Goal: Complete application form

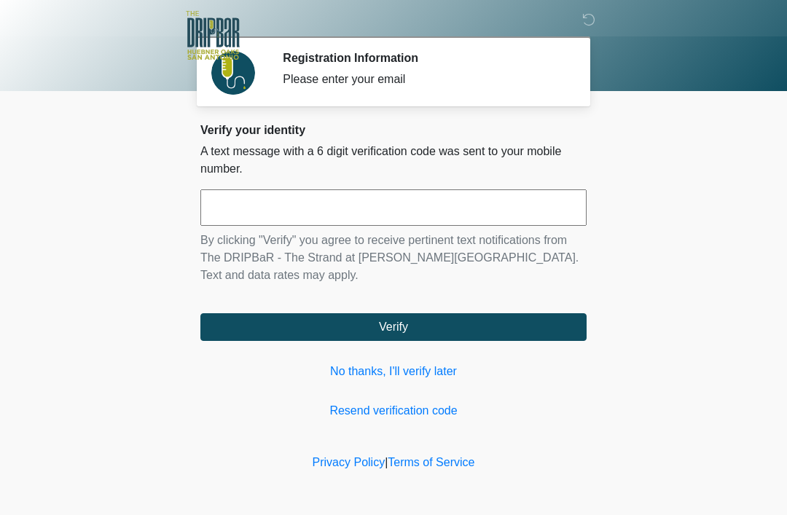
click at [549, 214] on input "text" at bounding box center [393, 207] width 386 height 36
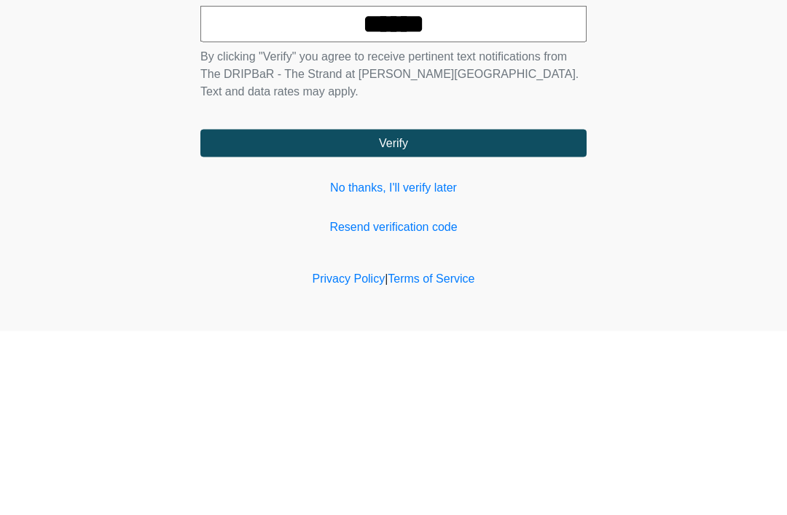
type input "******"
click at [552, 313] on button "Verify" at bounding box center [393, 327] width 386 height 28
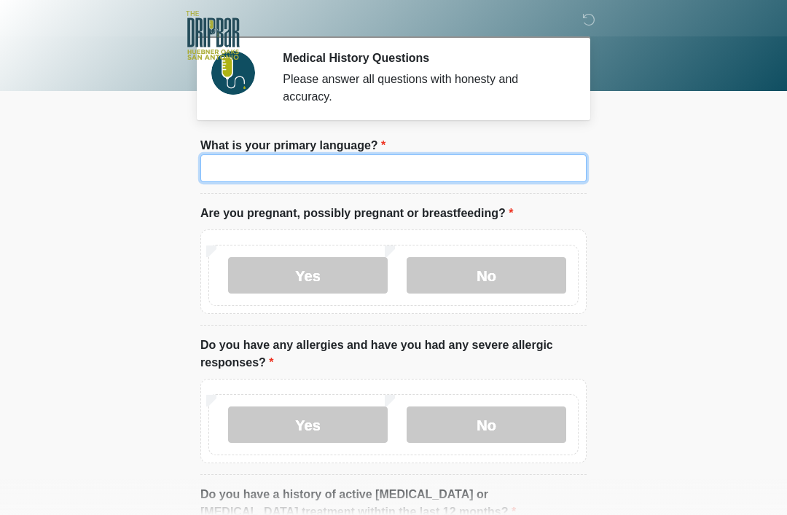
click at [230, 174] on input "What is your primary language?" at bounding box center [393, 168] width 386 height 28
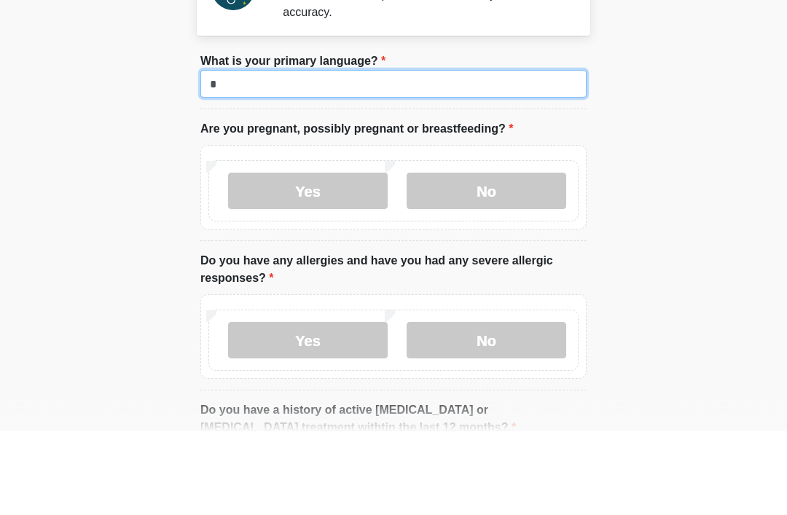
type input "*"
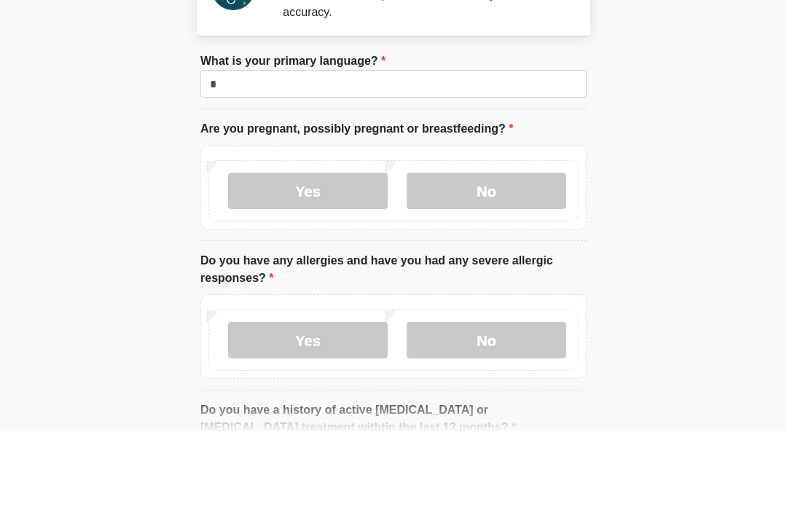
click at [533, 257] on label "No" at bounding box center [487, 275] width 160 height 36
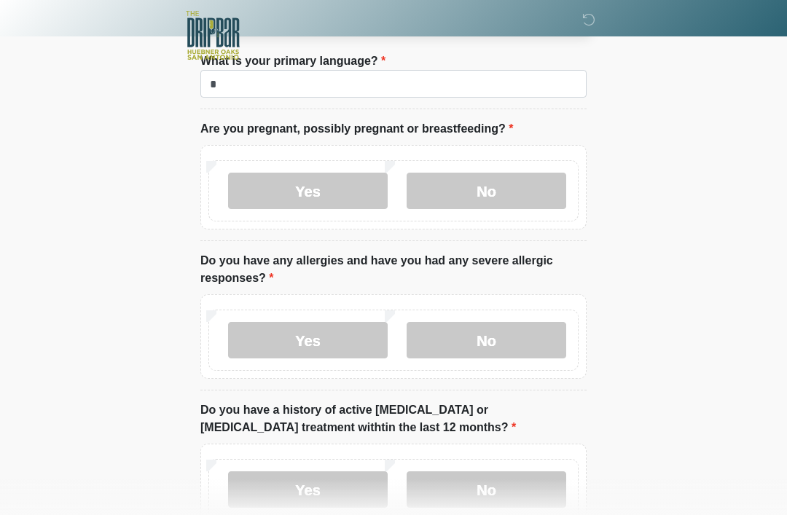
click at [544, 340] on label "No" at bounding box center [487, 340] width 160 height 36
click at [533, 493] on label "No" at bounding box center [487, 489] width 160 height 36
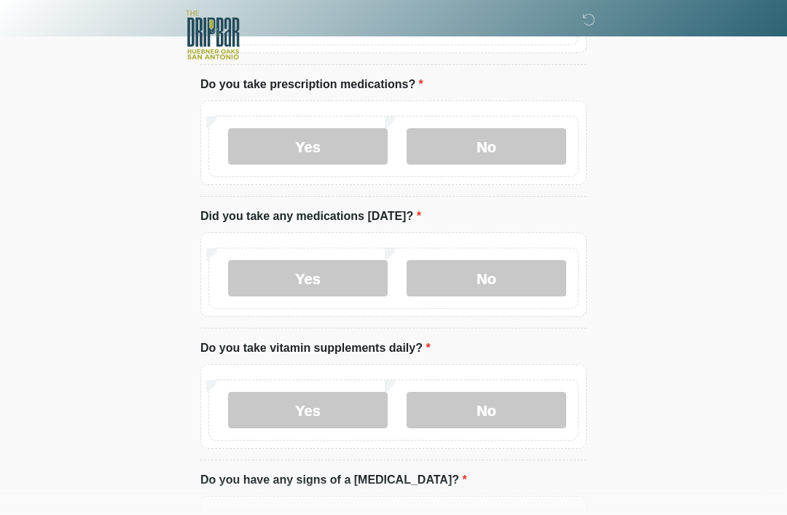
scroll to position [560, 0]
click at [539, 150] on label "No" at bounding box center [487, 146] width 160 height 36
click at [523, 274] on label "No" at bounding box center [487, 278] width 160 height 36
click at [532, 412] on label "No" at bounding box center [487, 410] width 160 height 36
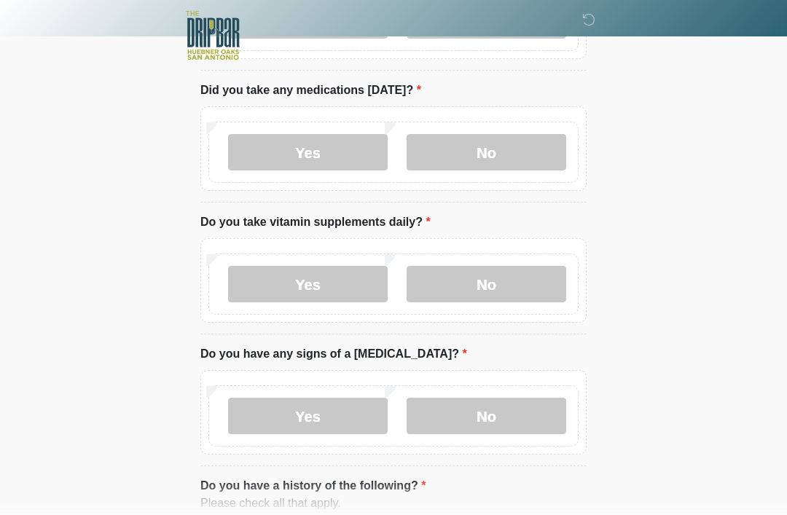
click at [272, 289] on label "Yes" at bounding box center [308, 284] width 160 height 36
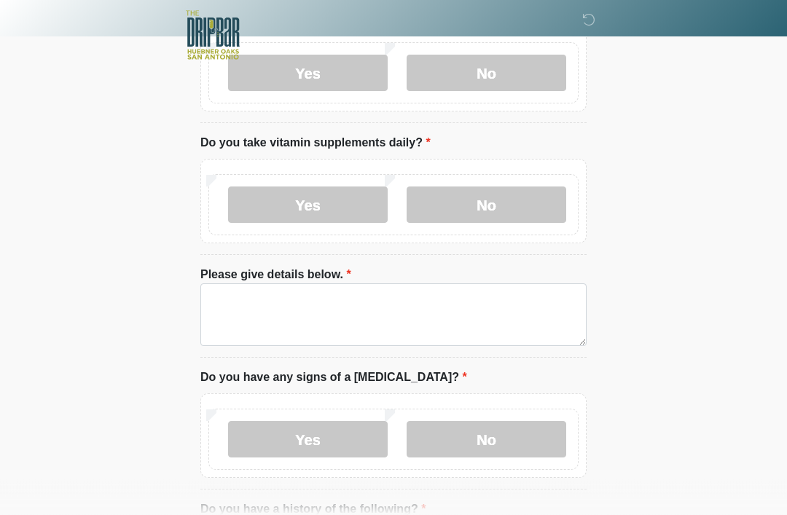
scroll to position [765, 0]
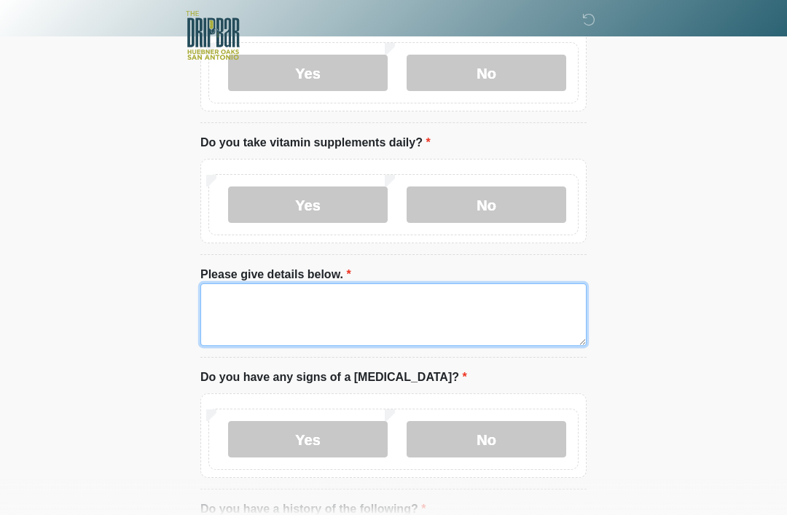
click at [559, 313] on textarea "Please give details below." at bounding box center [393, 314] width 386 height 63
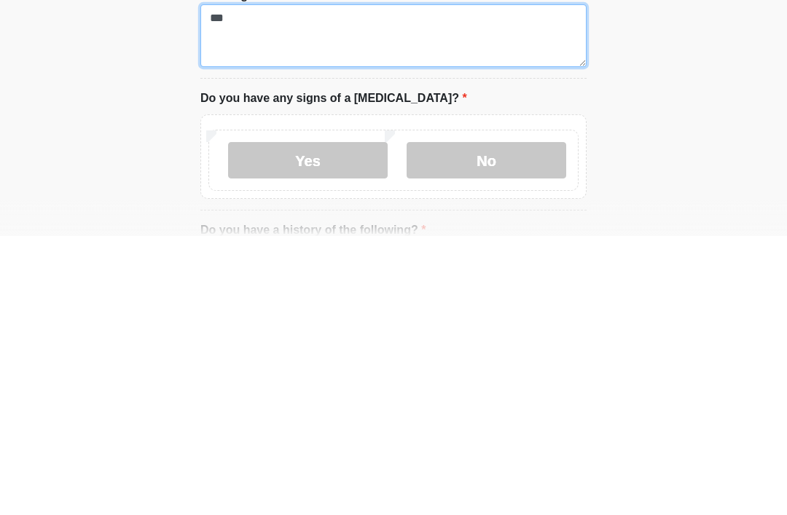
type textarea "**"
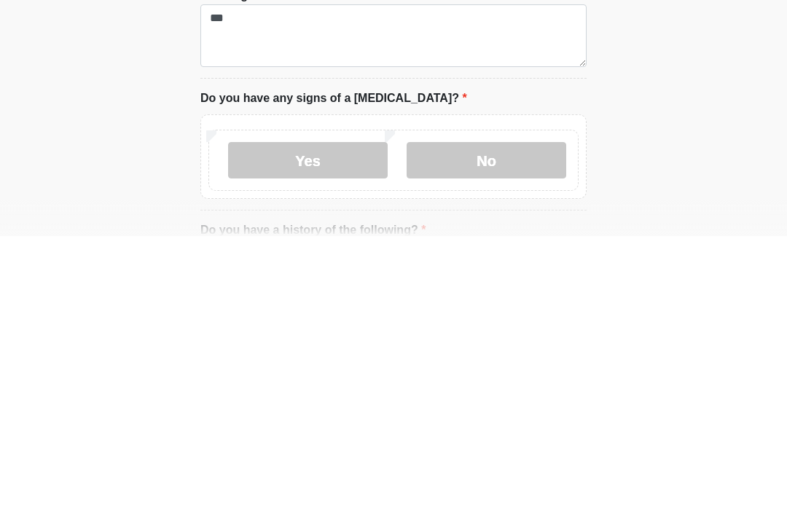
click at [538, 421] on label "No" at bounding box center [487, 439] width 160 height 36
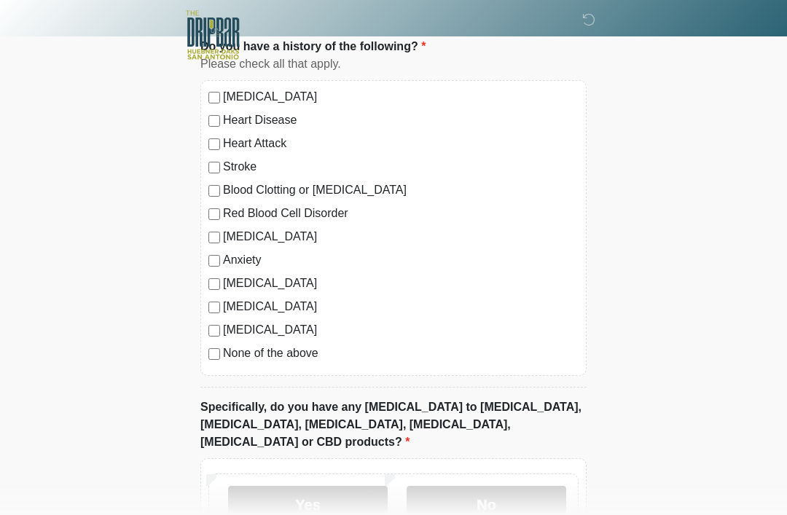
scroll to position [1231, 0]
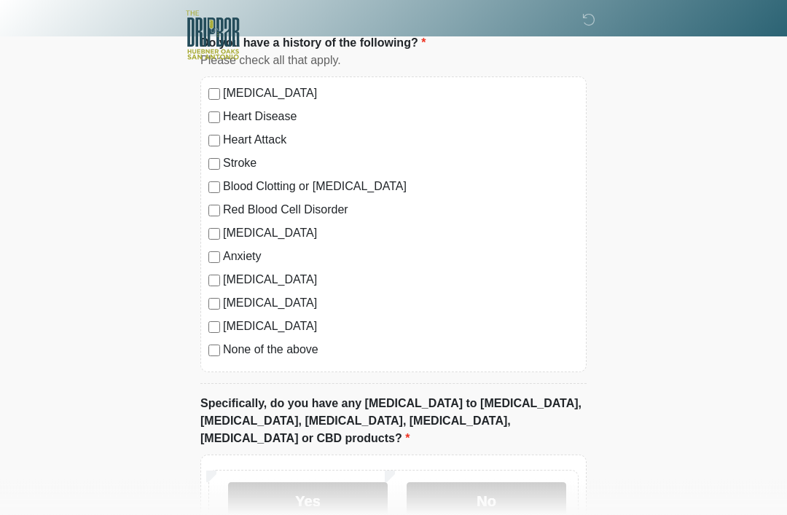
click at [211, 355] on div "None of the above" at bounding box center [393, 350] width 370 height 17
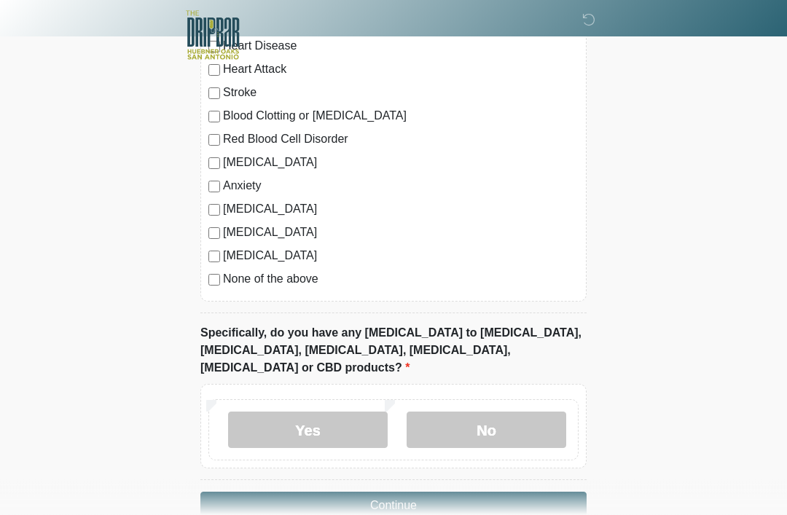
scroll to position [1317, 0]
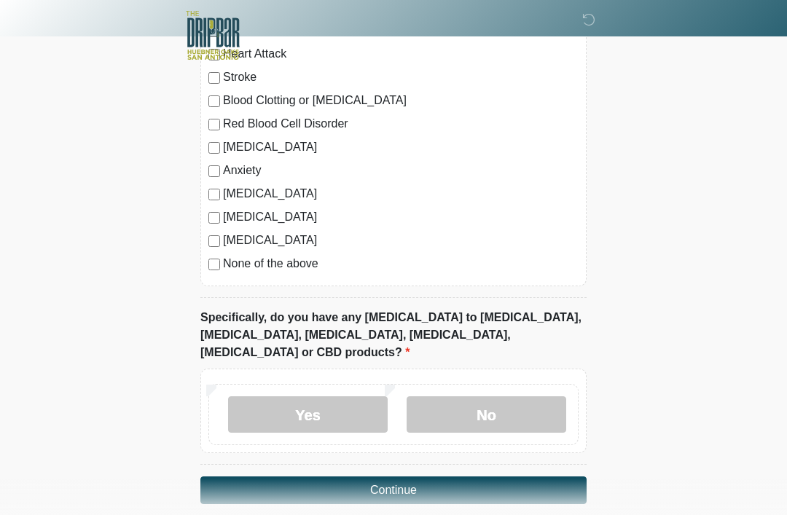
click at [550, 396] on label "No" at bounding box center [487, 414] width 160 height 36
click at [544, 477] on button "Continue" at bounding box center [393, 491] width 386 height 28
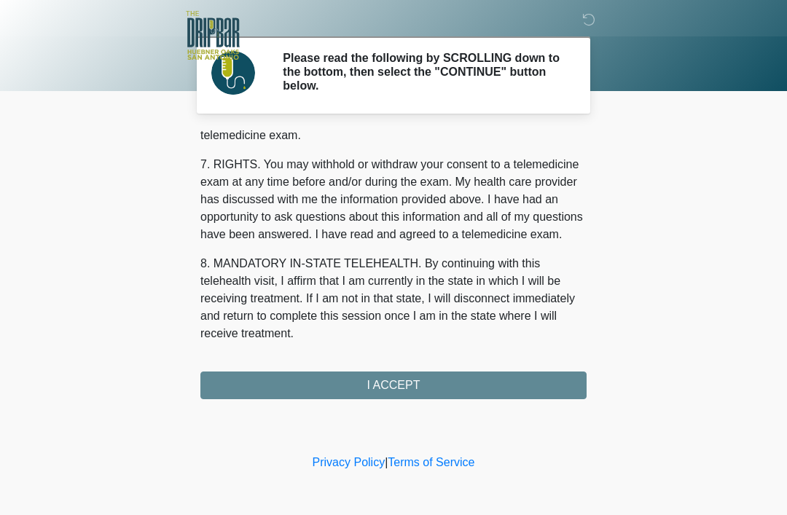
scroll to position [639, 0]
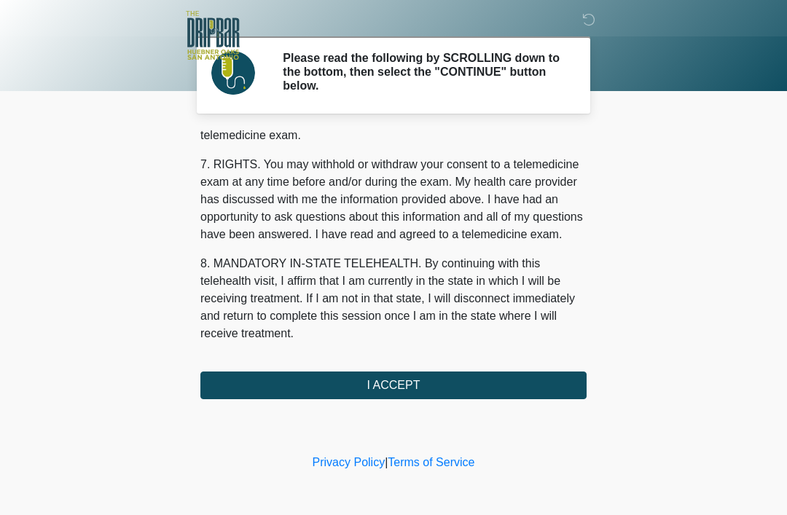
click at [530, 372] on button "I ACCEPT" at bounding box center [393, 386] width 386 height 28
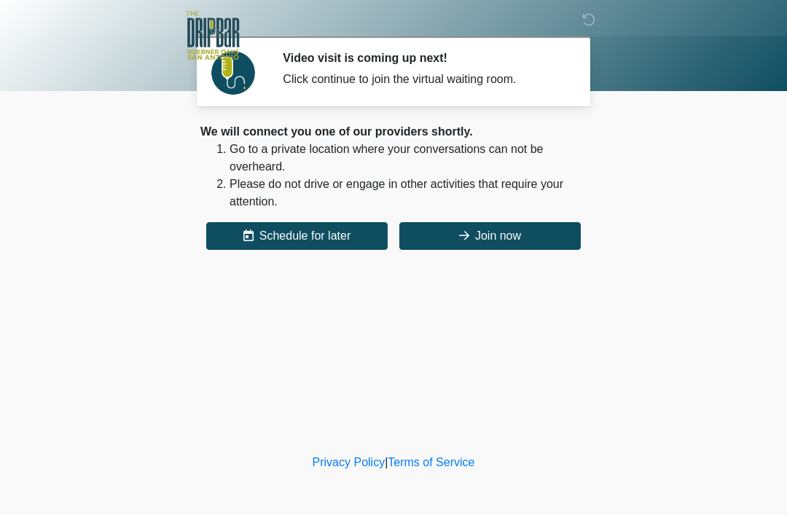
click at [533, 235] on button "Join now" at bounding box center [489, 236] width 181 height 28
